Goal: Contribute content: Contribute content

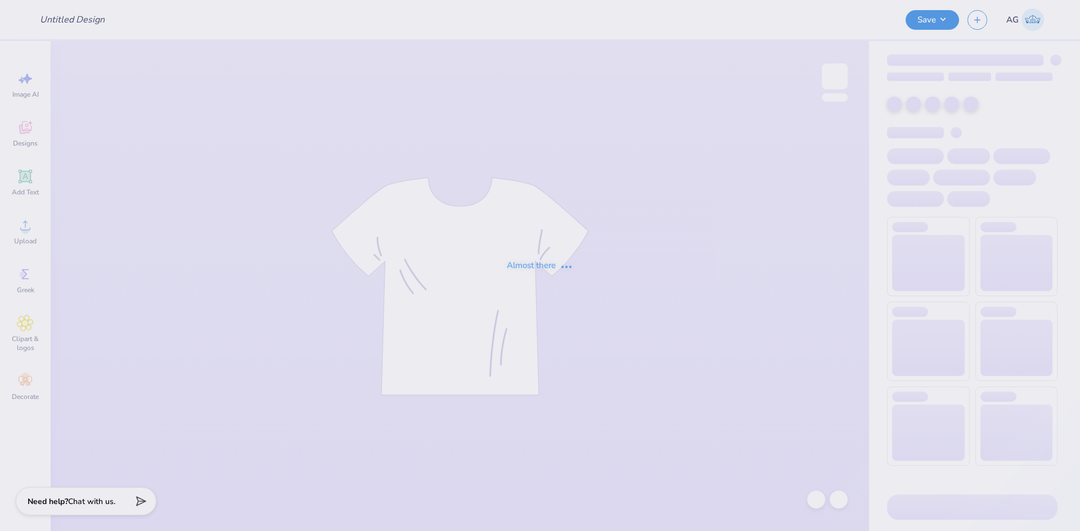
type input "Shirts for LA event"
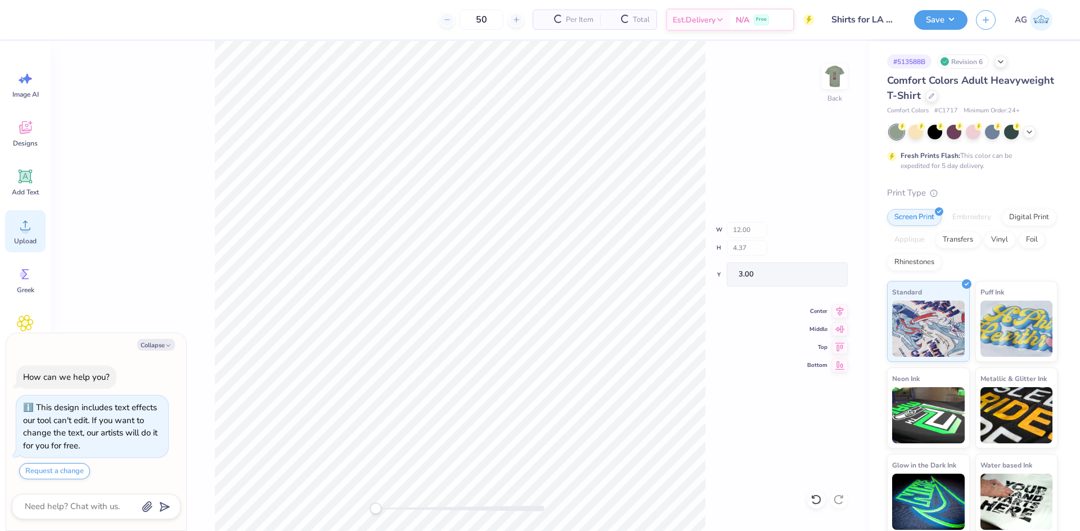
click at [13, 225] on div "Upload" at bounding box center [25, 231] width 40 height 42
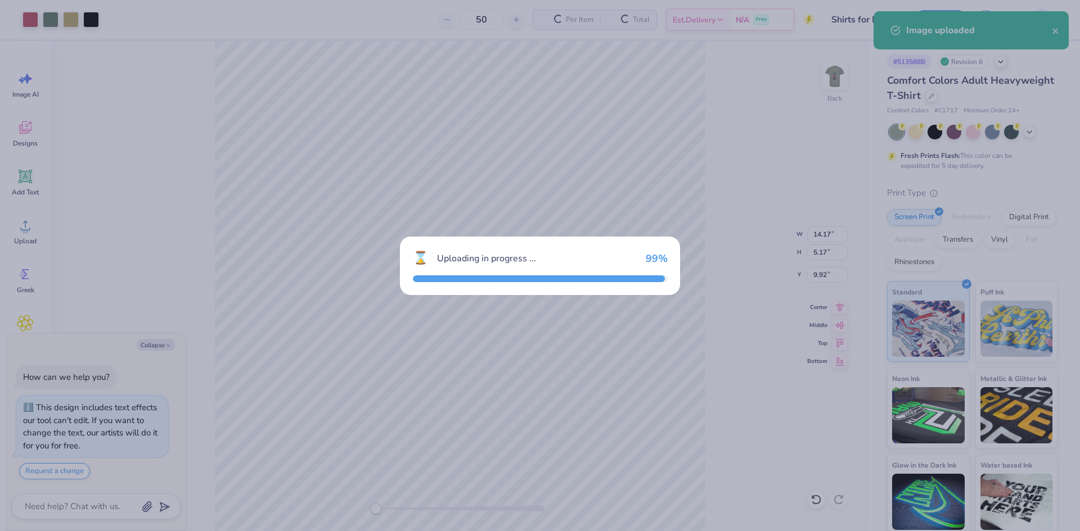
type textarea "x"
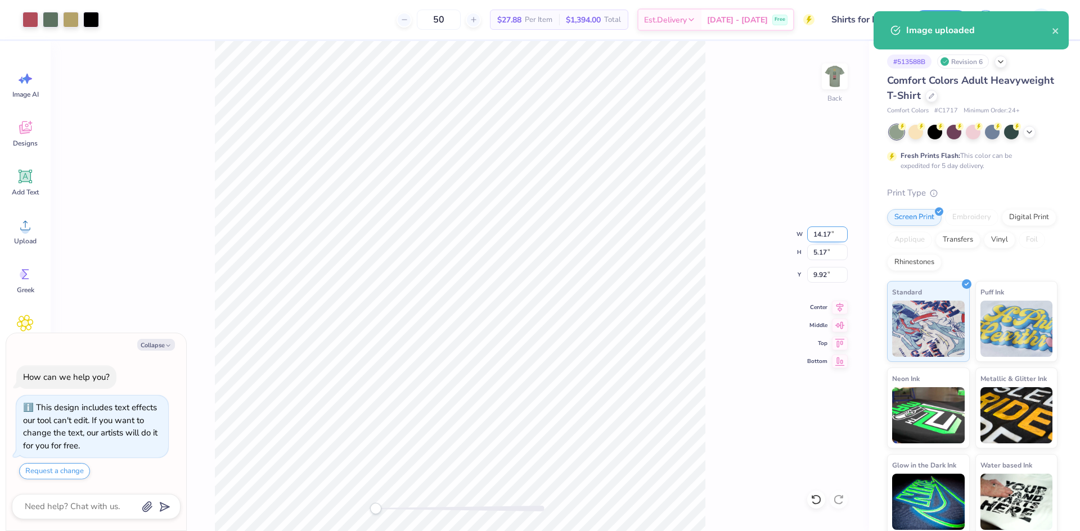
click at [816, 233] on input "14.17" at bounding box center [827, 235] width 40 height 16
type input "12"
type textarea "x"
click at [840, 274] on input "9.91" at bounding box center [827, 275] width 40 height 16
type input "3"
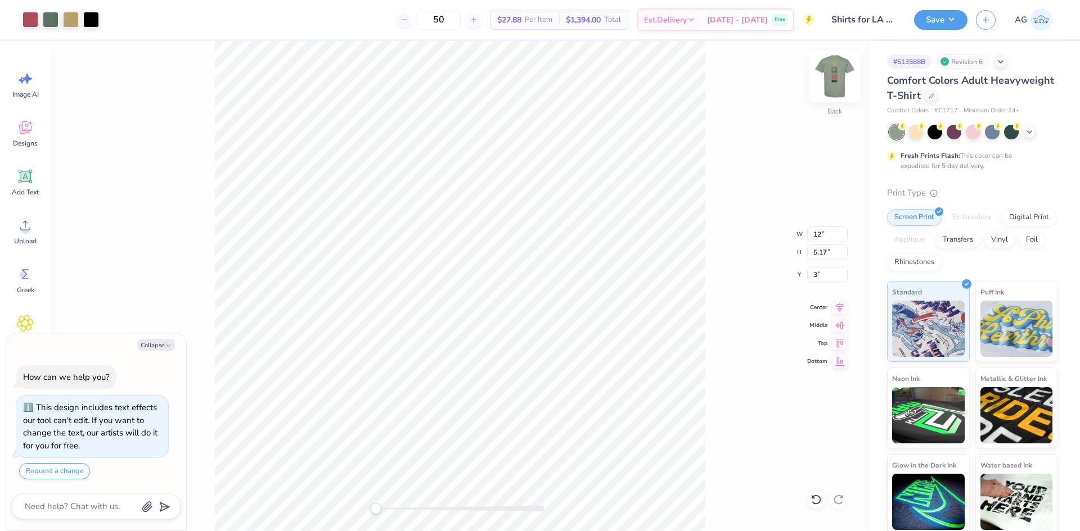
click at [837, 88] on div at bounding box center [835, 77] width 52 height 52
click at [837, 88] on img at bounding box center [834, 76] width 22 height 22
type textarea "x"
click at [837, 306] on icon at bounding box center [840, 305] width 16 height 13
click at [836, 299] on icon at bounding box center [840, 305] width 16 height 13
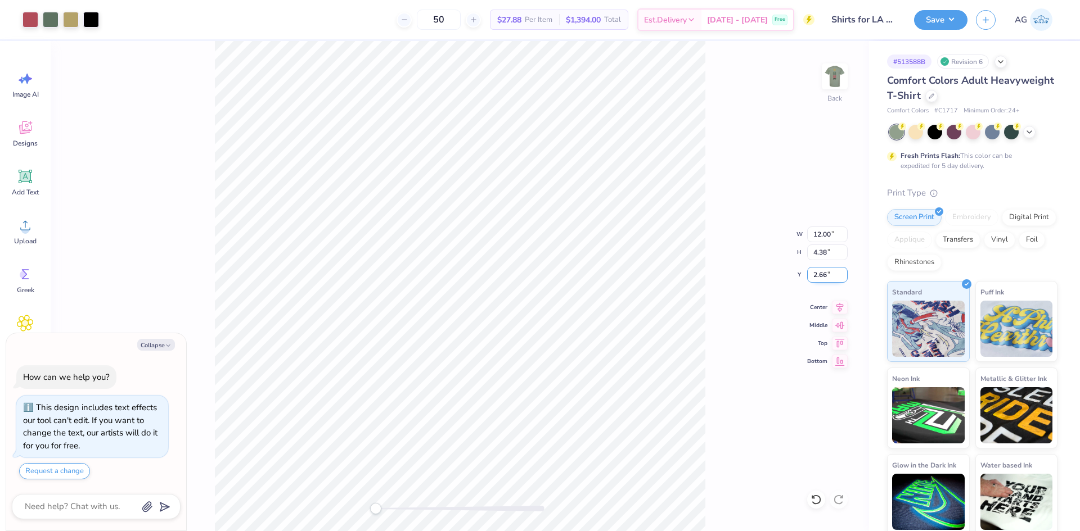
click at [831, 279] on input "2.66" at bounding box center [827, 275] width 40 height 16
type input "3"
click at [815, 74] on div "Back W 12.00 12.00 " H 4.38 4.38 " Y 3.00 3.00 " Center Middle Top Bottom" at bounding box center [460, 286] width 818 height 490
click at [827, 81] on img at bounding box center [834, 76] width 45 height 45
click at [528, 402] on li "Group" at bounding box center [526, 408] width 88 height 22
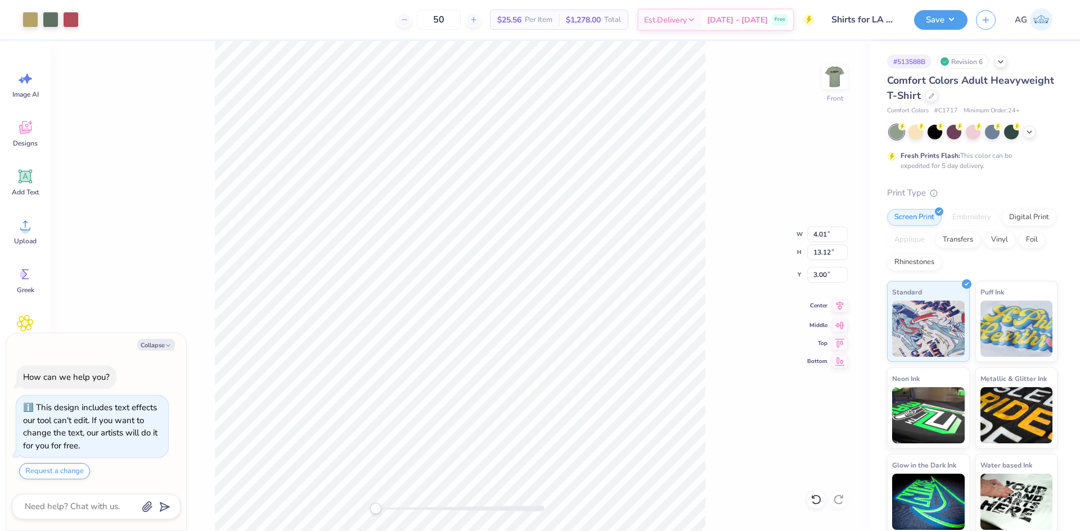
click at [836, 306] on icon at bounding box center [840, 305] width 16 height 13
type textarea "x"
click at [825, 249] on input "13.12" at bounding box center [827, 253] width 40 height 16
type input "13.10"
click at [371, 105] on div "Front" at bounding box center [460, 286] width 818 height 490
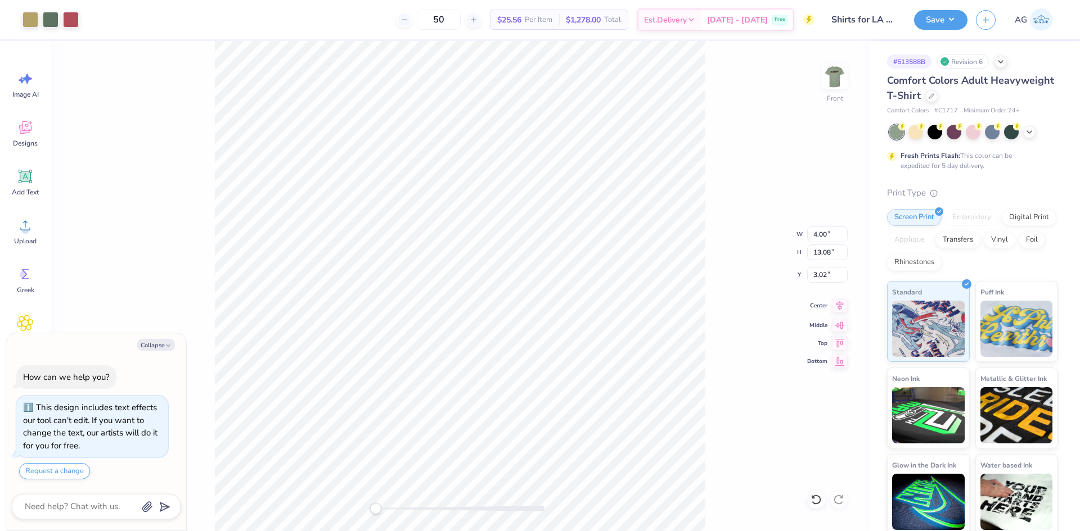
click at [845, 309] on icon at bounding box center [840, 305] width 16 height 13
click at [831, 285] on div "Front W 4.00 4.00 " H 13.08 13.08 " Y 3.02 3.02 " Center Middle Top Bottom" at bounding box center [460, 286] width 818 height 490
click at [401, 115] on div "Front" at bounding box center [460, 286] width 818 height 490
click at [403, 51] on div "Front" at bounding box center [460, 286] width 818 height 490
type textarea "x"
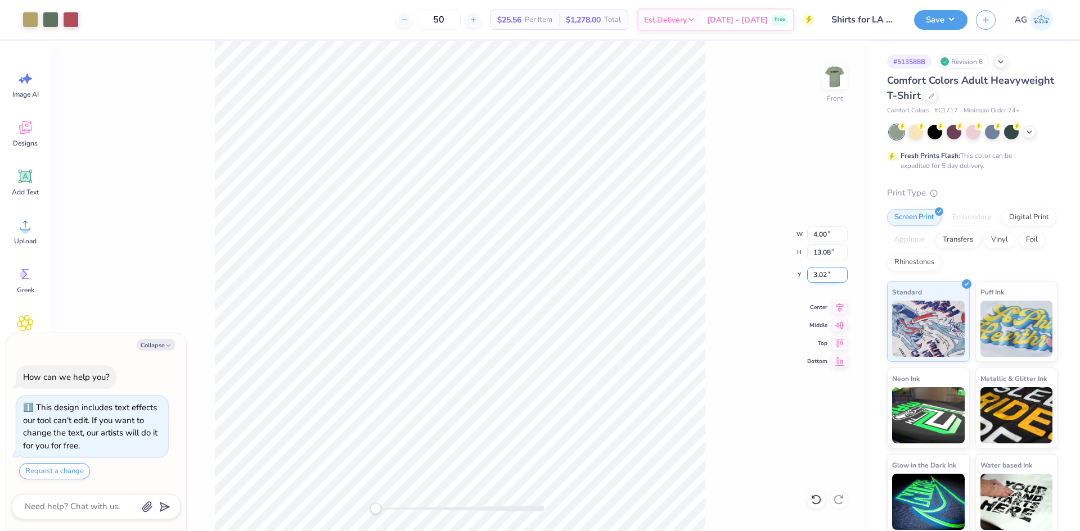
click at [830, 276] on input "3.02" at bounding box center [827, 275] width 40 height 16
type input "3"
click at [841, 308] on icon at bounding box center [839, 306] width 7 height 10
click at [842, 80] on img at bounding box center [834, 76] width 45 height 45
click at [842, 80] on img at bounding box center [834, 76] width 22 height 22
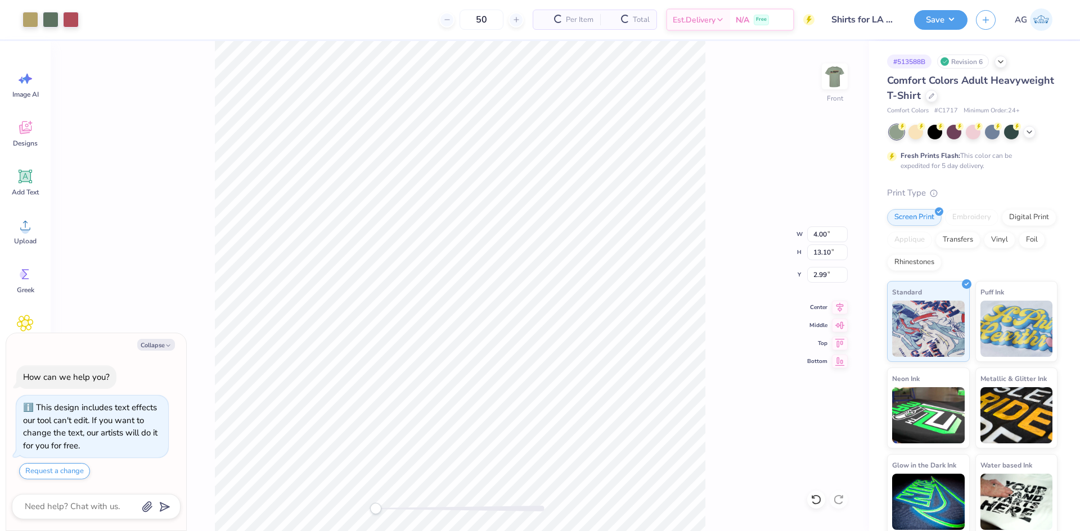
type textarea "x"
click at [824, 280] on input "2.99" at bounding box center [827, 275] width 40 height 16
type input "3"
click at [936, 23] on button "Save" at bounding box center [940, 18] width 53 height 20
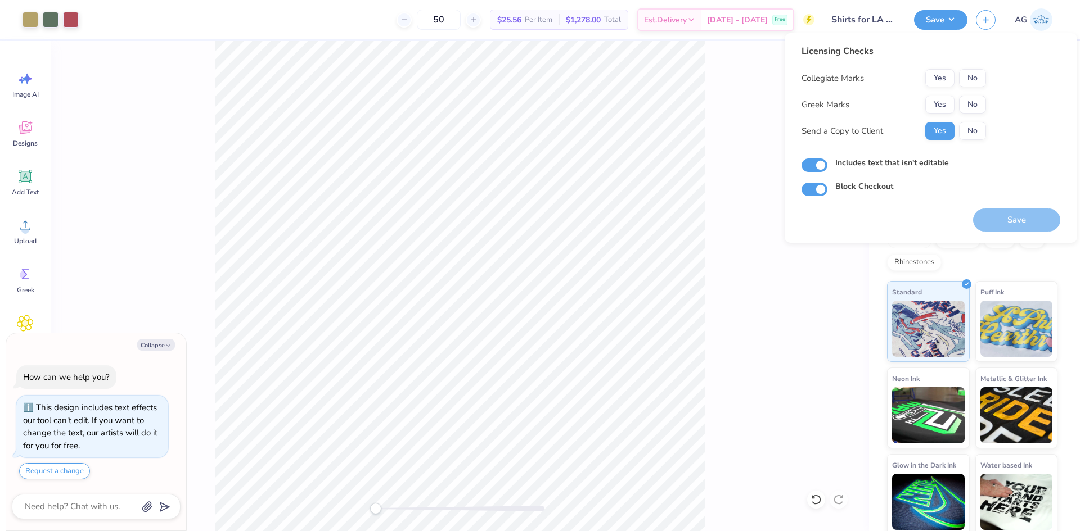
click at [958, 73] on div "Yes No" at bounding box center [955, 78] width 61 height 18
drag, startPoint x: 964, startPoint y: 78, endPoint x: 965, endPoint y: 95, distance: 17.4
click at [964, 78] on button "No" at bounding box center [972, 78] width 27 height 18
click at [1021, 223] on button "Save" at bounding box center [1016, 220] width 87 height 23
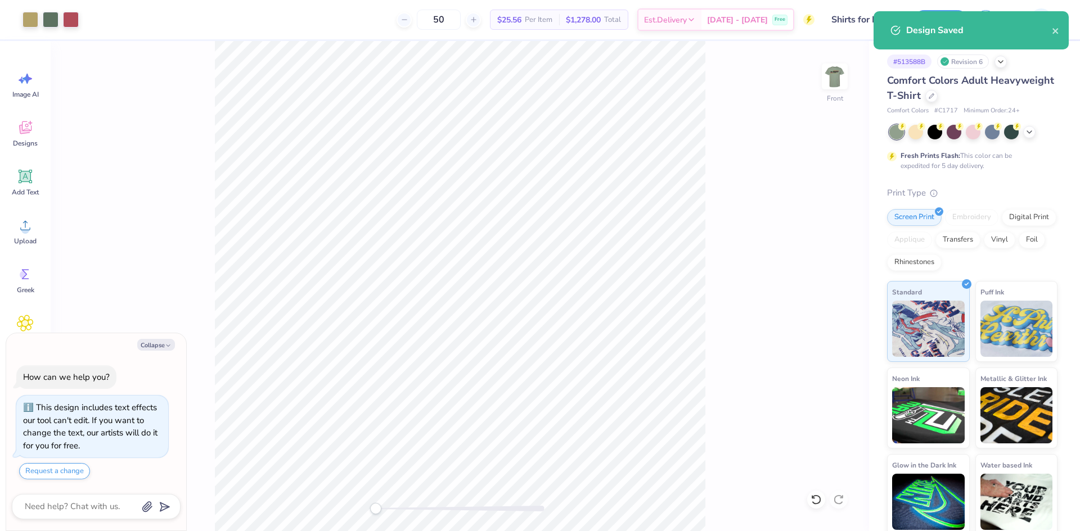
type textarea "x"
